Goal: Task Accomplishment & Management: Manage account settings

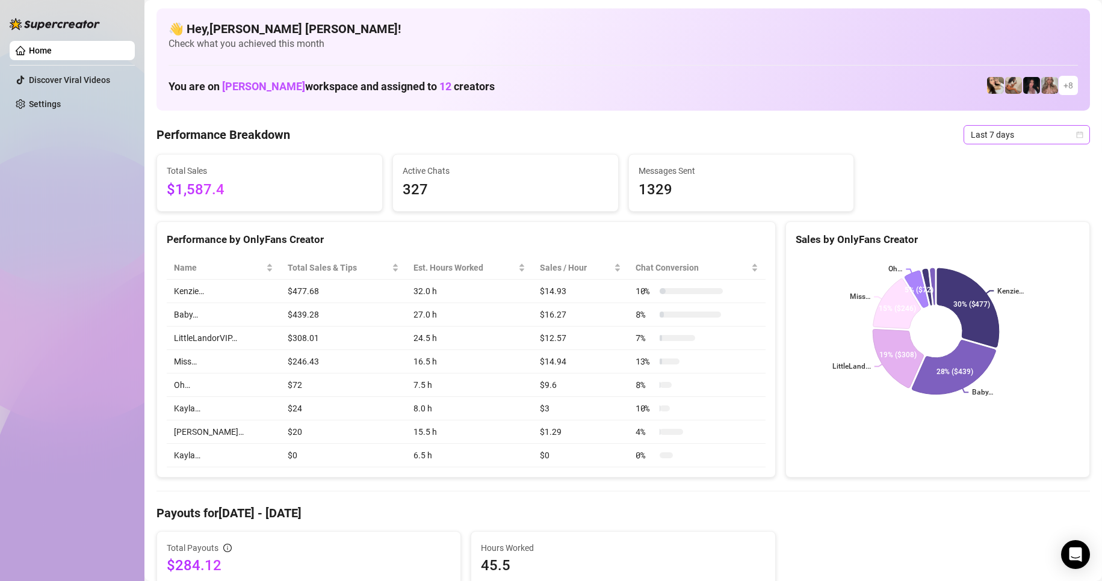
click at [1076, 136] on icon "calendar" at bounding box center [1079, 134] width 7 height 7
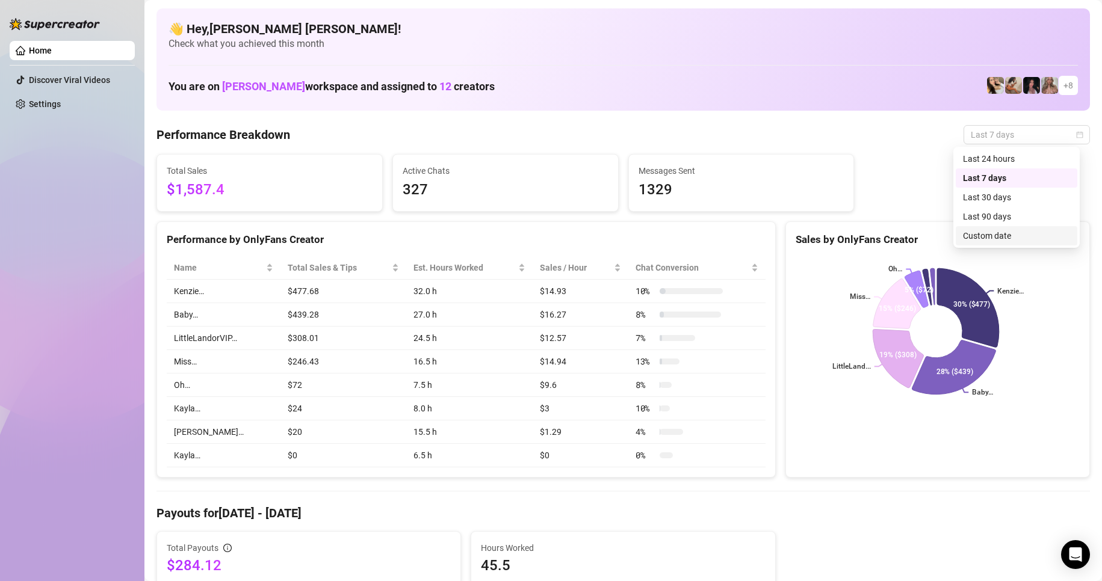
click at [973, 232] on div "Custom date" at bounding box center [1016, 235] width 107 height 13
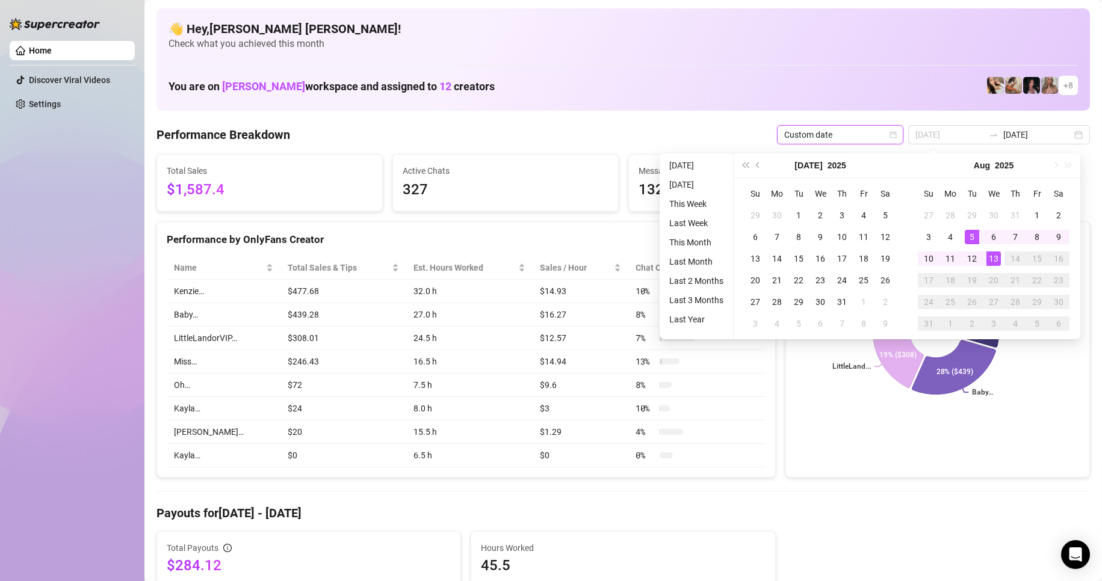
type input "[DATE]"
click at [992, 257] on div "13" at bounding box center [993, 258] width 14 height 14
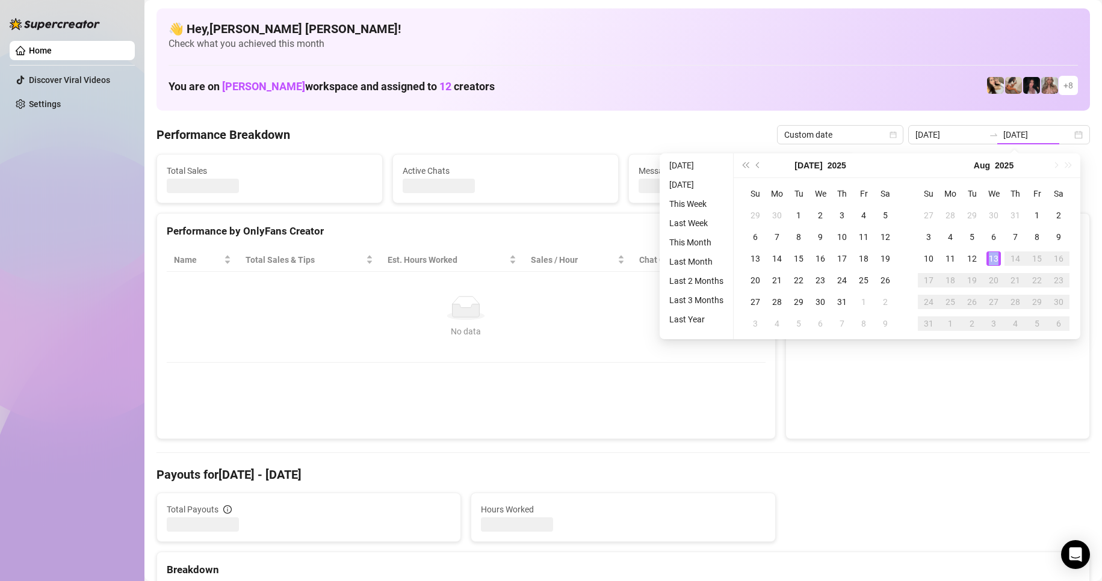
type input "[DATE]"
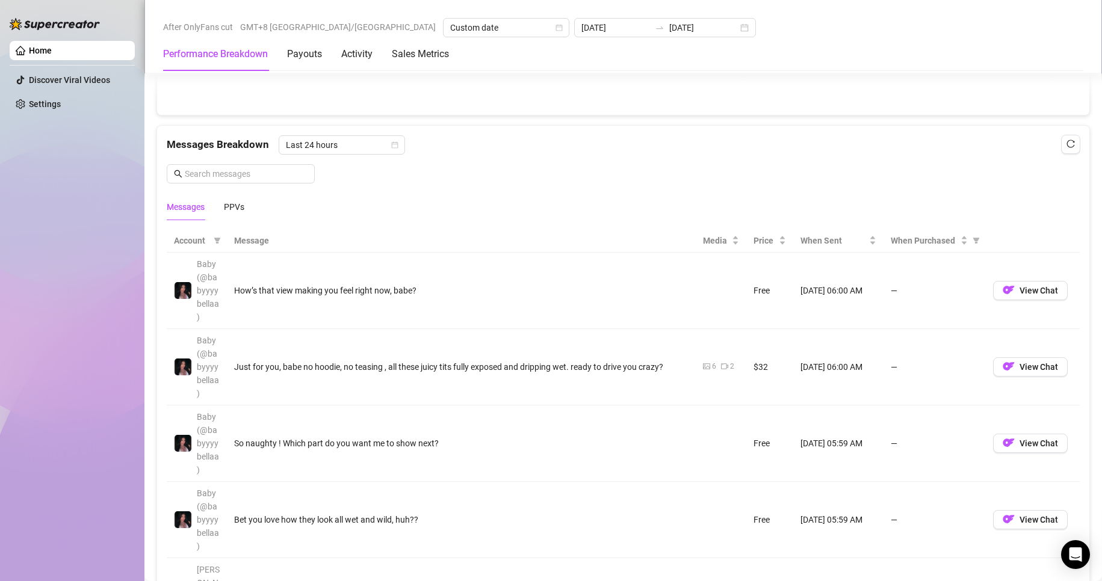
scroll to position [1023, 0]
click at [975, 244] on th "When Purchased" at bounding box center [934, 240] width 102 height 23
click at [972, 244] on icon "filter" at bounding box center [975, 239] width 7 height 7
click at [896, 289] on span at bounding box center [899, 287] width 10 height 10
click at [897, 289] on input "radio" at bounding box center [899, 288] width 5 height 8
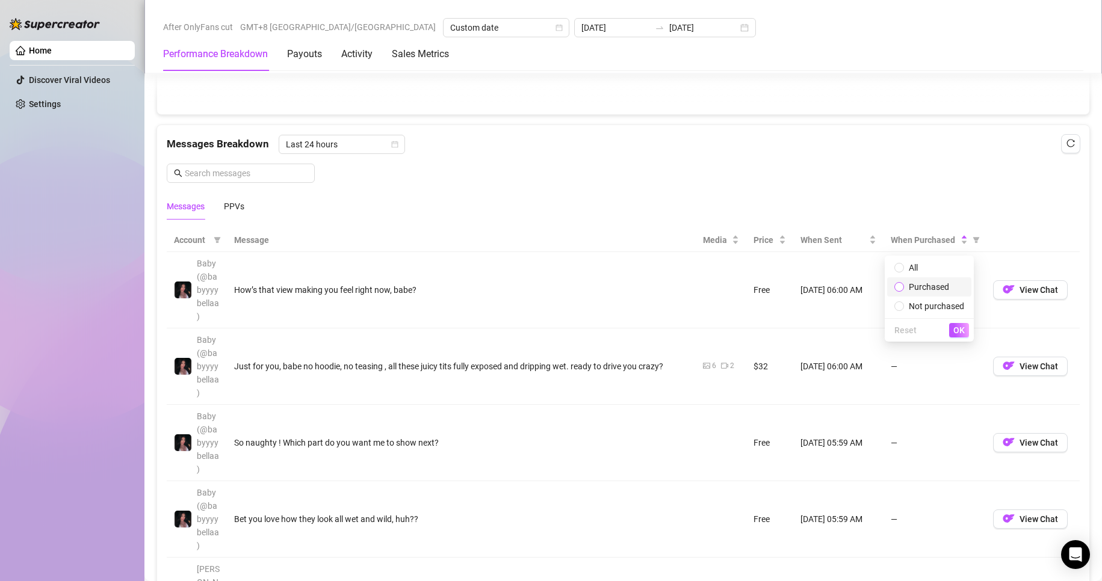
radio input "true"
click at [953, 331] on span "OK" at bounding box center [958, 330] width 11 height 10
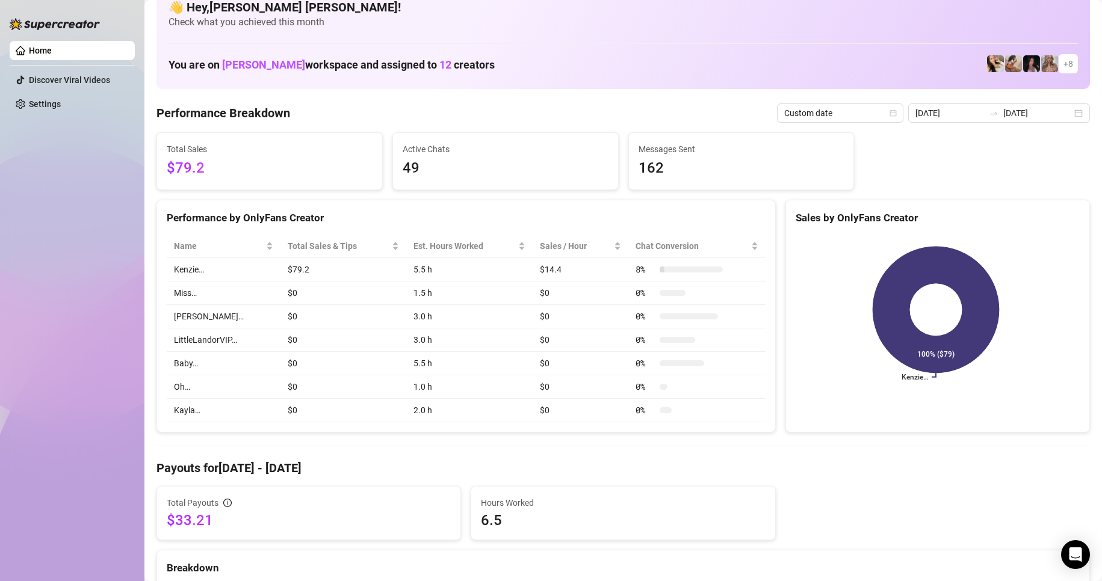
scroll to position [0, 0]
